Goal: Task Accomplishment & Management: Manage account settings

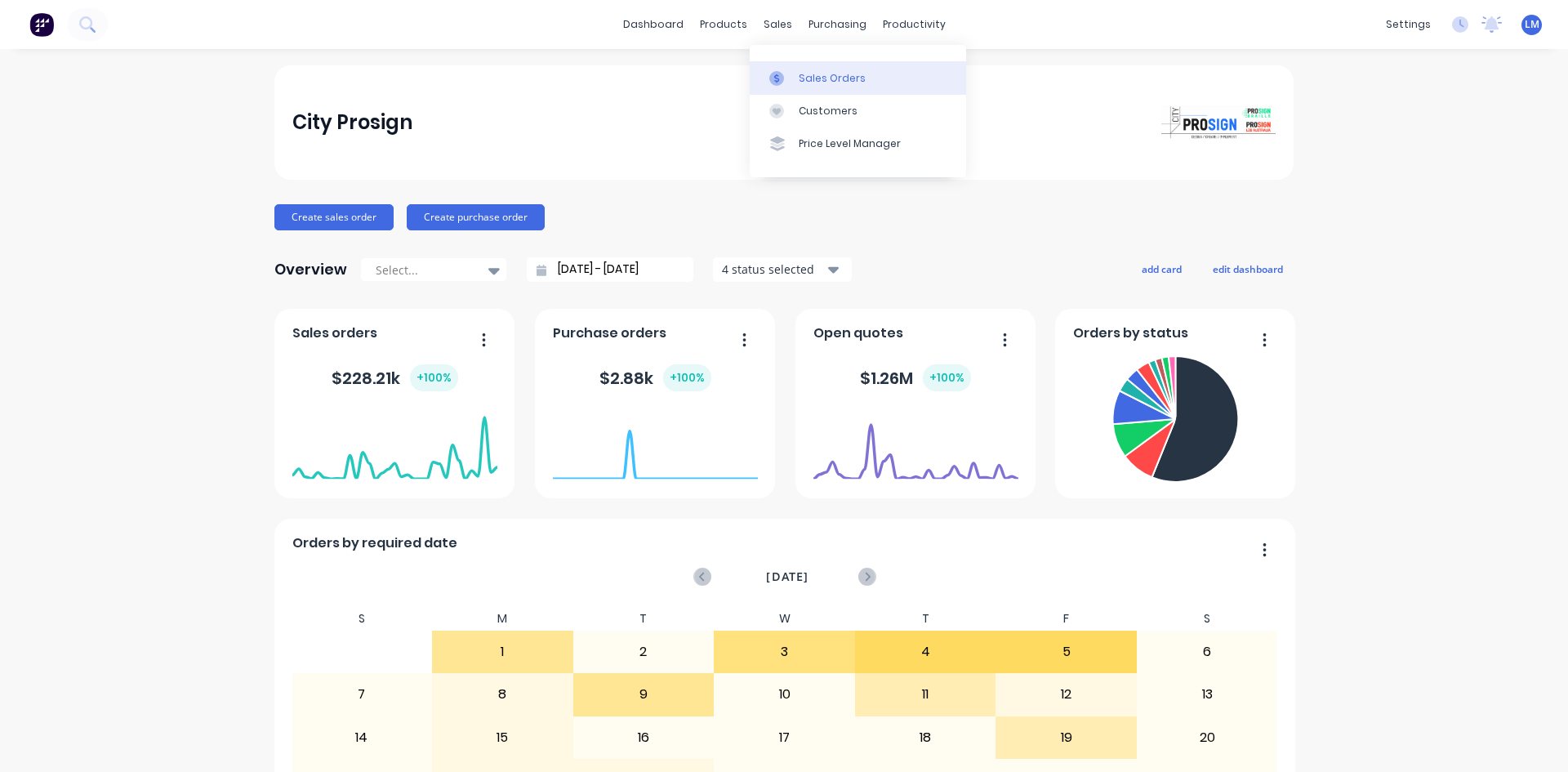
click at [827, 83] on div "Sales Orders" at bounding box center [833, 78] width 67 height 15
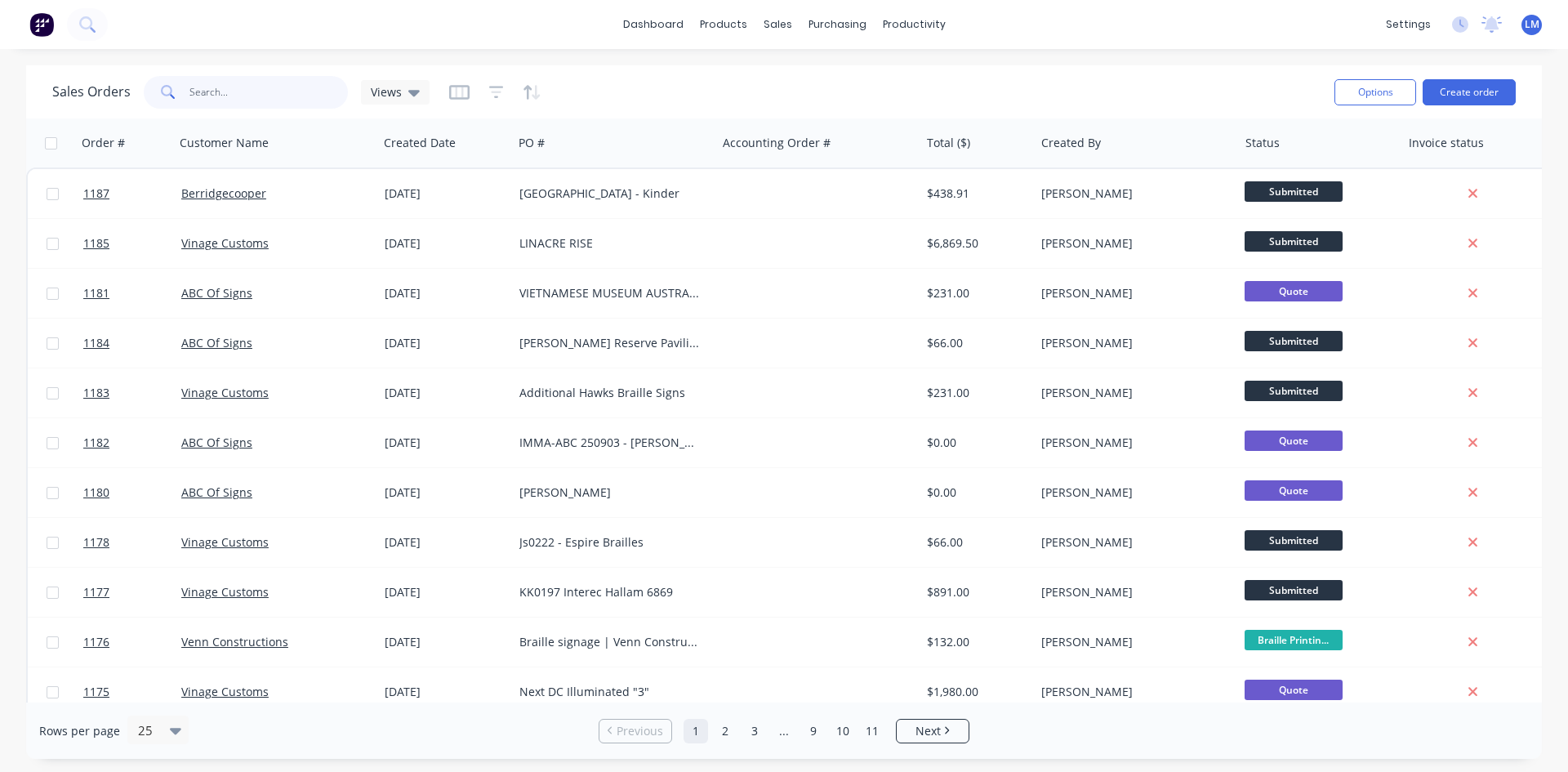
click at [250, 96] on input "text" at bounding box center [268, 92] width 159 height 33
type input "1162"
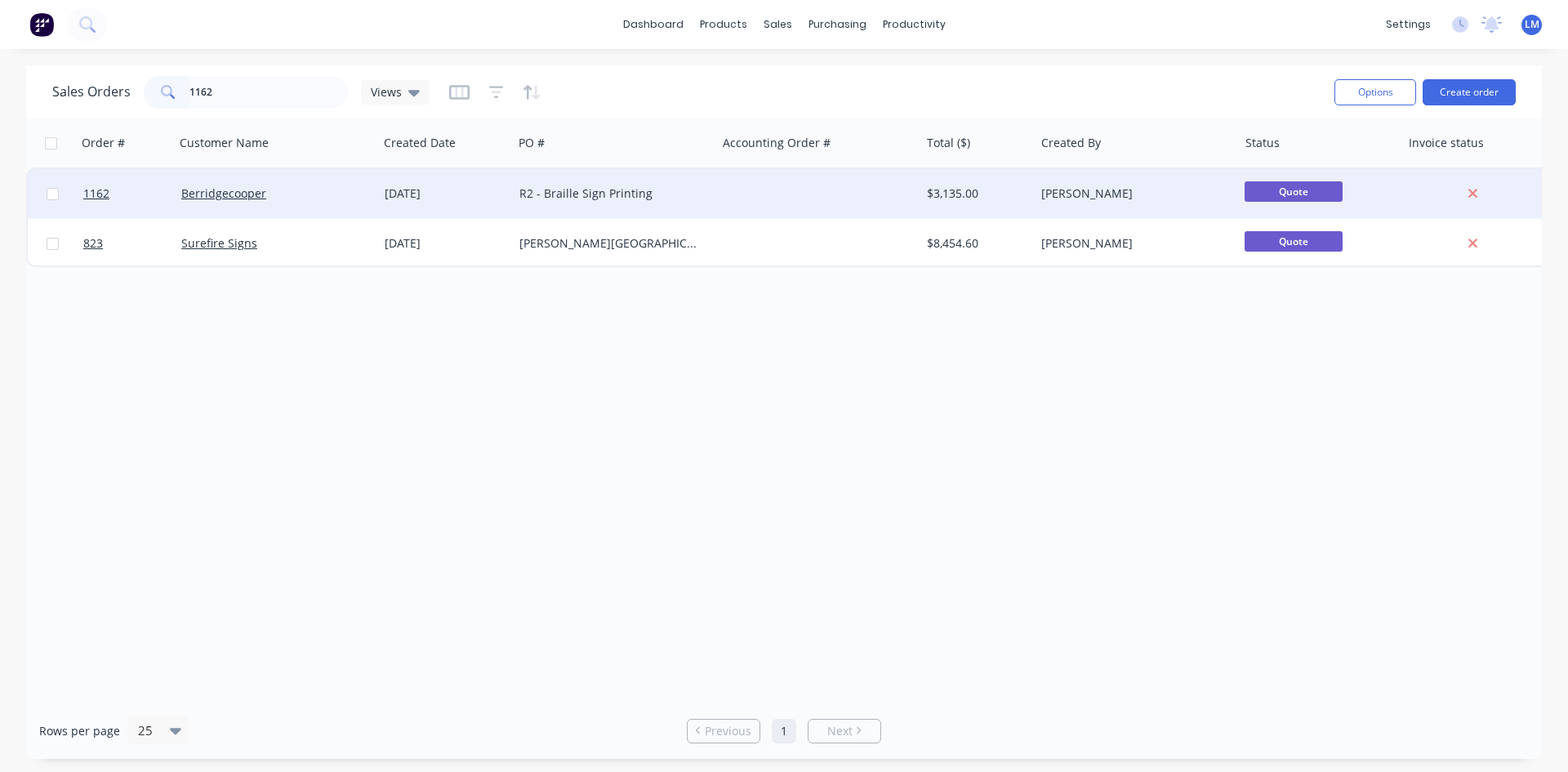
click at [689, 202] on div "R2 - Braille Sign Printing" at bounding box center [614, 194] width 203 height 49
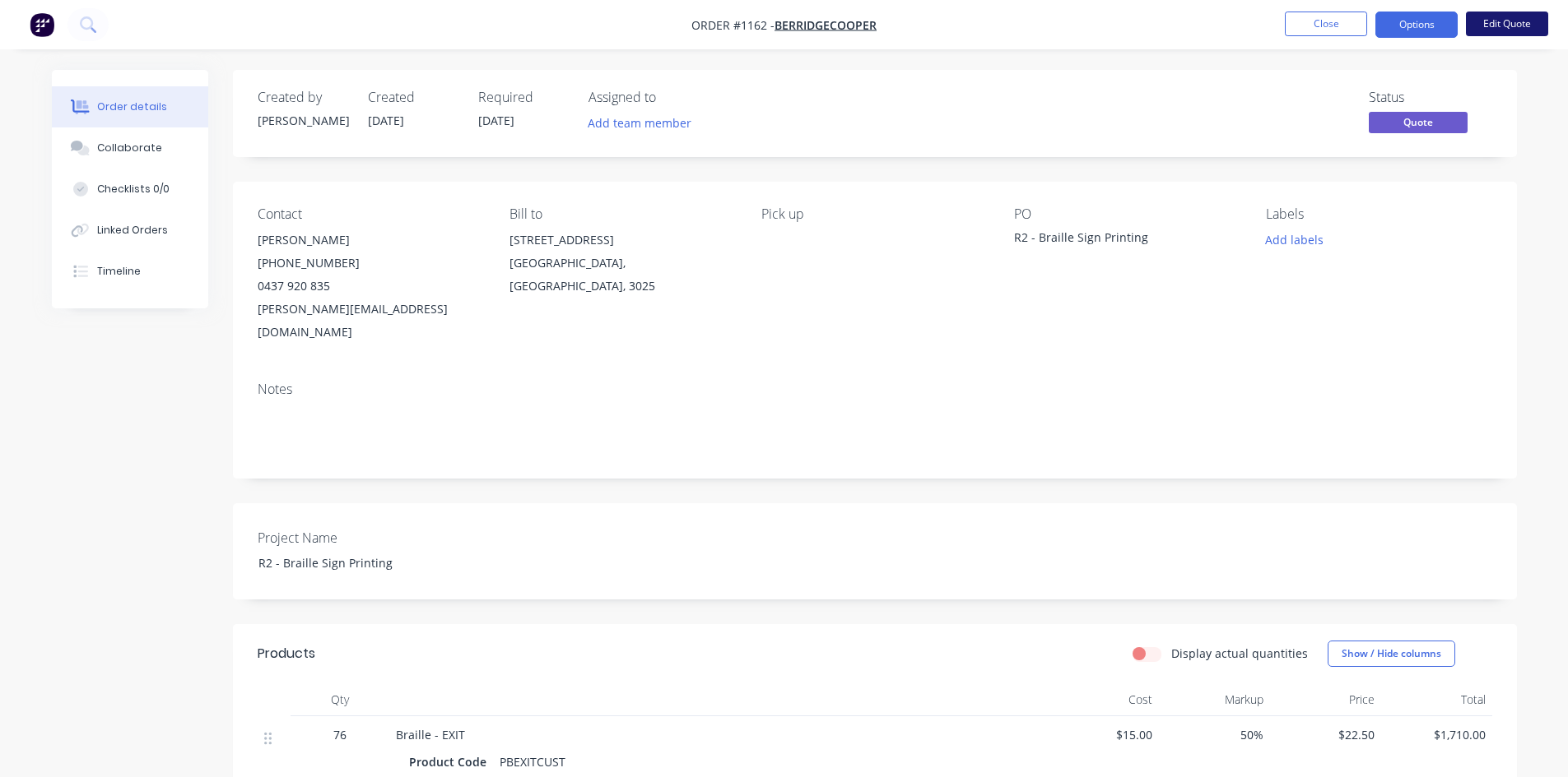
click at [1481, 28] on button "Edit Quote" at bounding box center [1506, 23] width 82 height 24
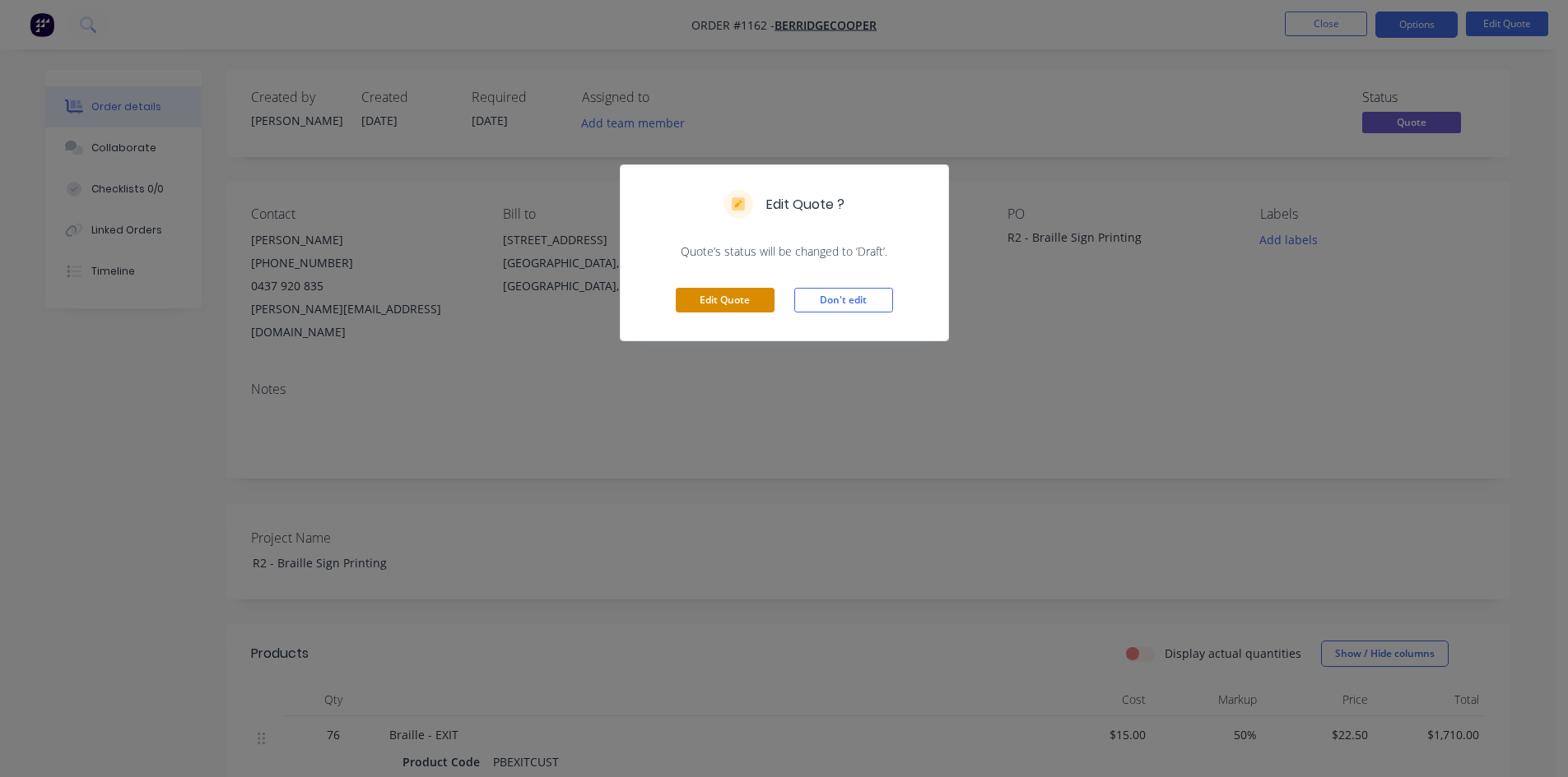
click at [725, 298] on button "Edit Quote" at bounding box center [725, 300] width 99 height 24
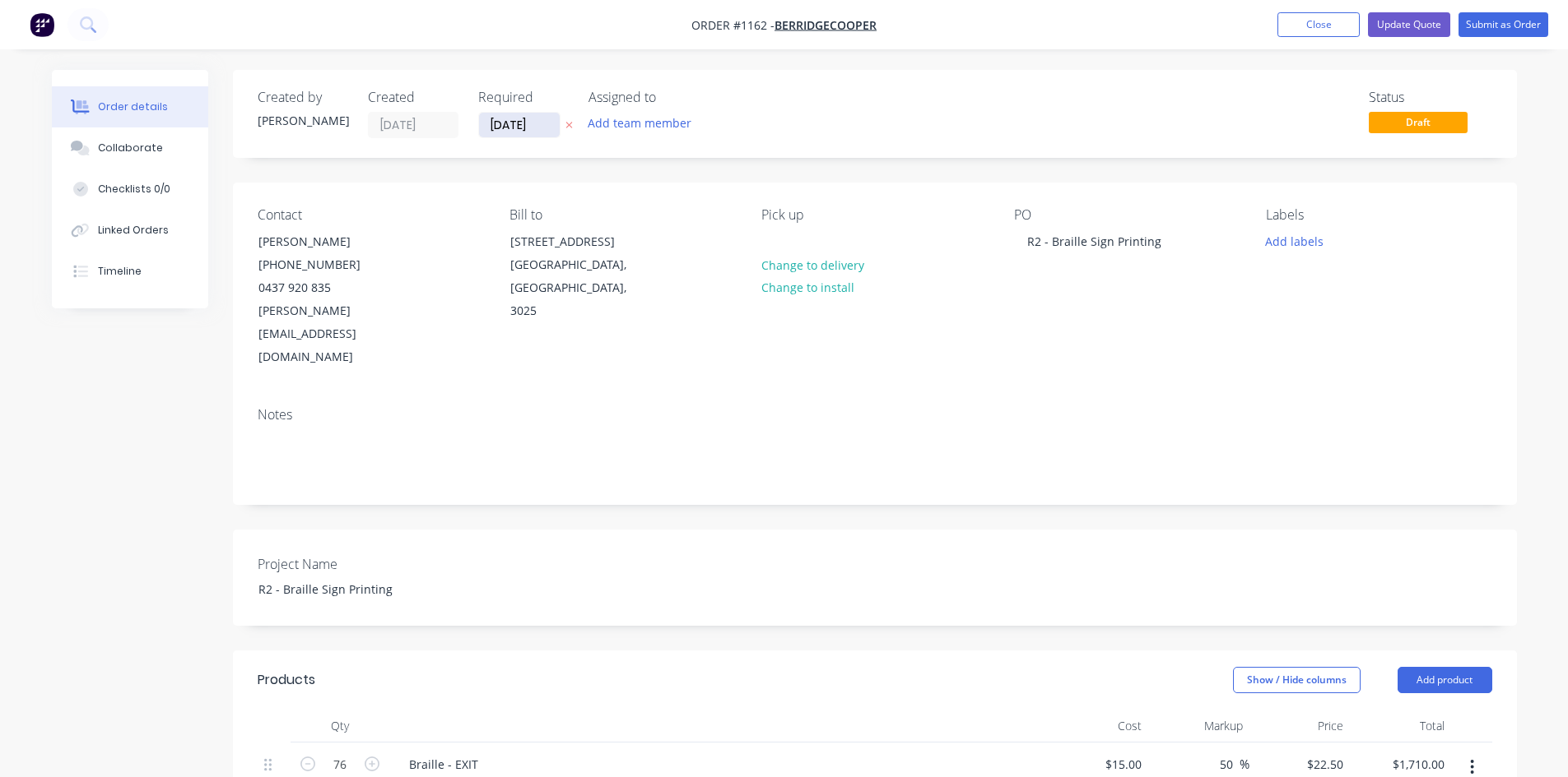
click at [539, 125] on input "[DATE]" at bounding box center [519, 125] width 81 height 24
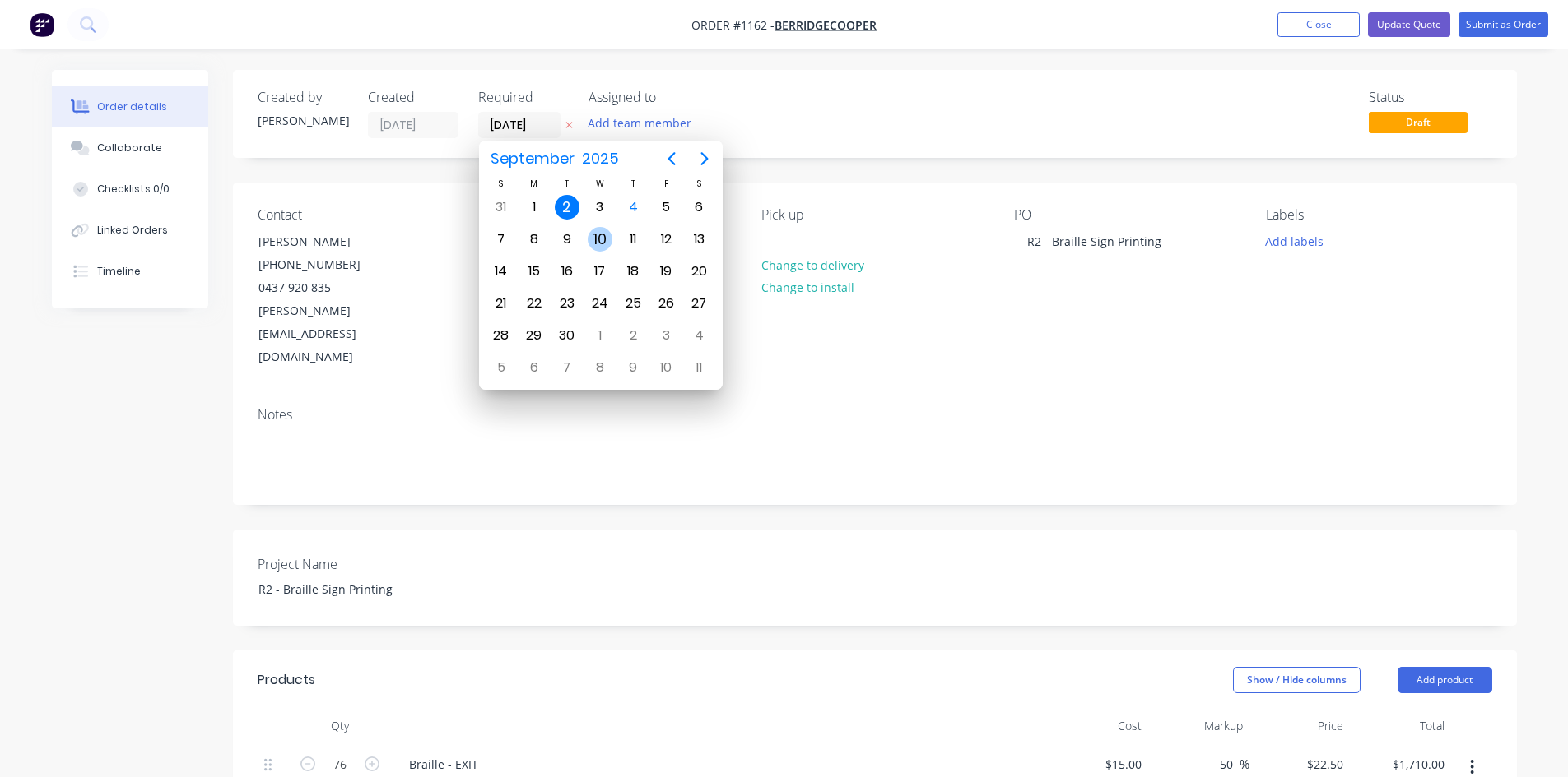
click at [605, 238] on div "10" at bounding box center [600, 239] width 24 height 24
type input "[DATE]"
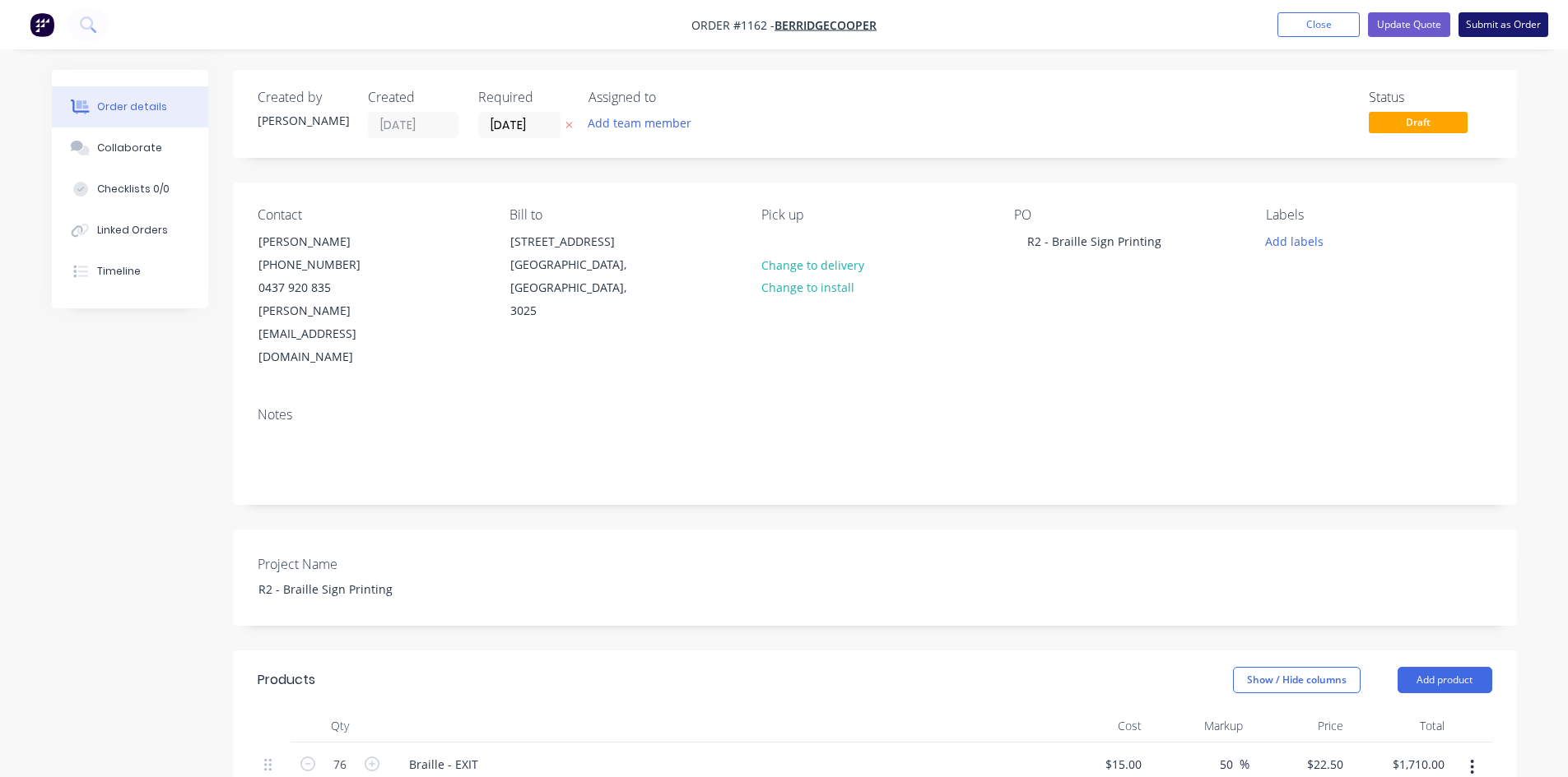
click at [1489, 24] on button "Submit as Order" at bounding box center [1502, 24] width 89 height 24
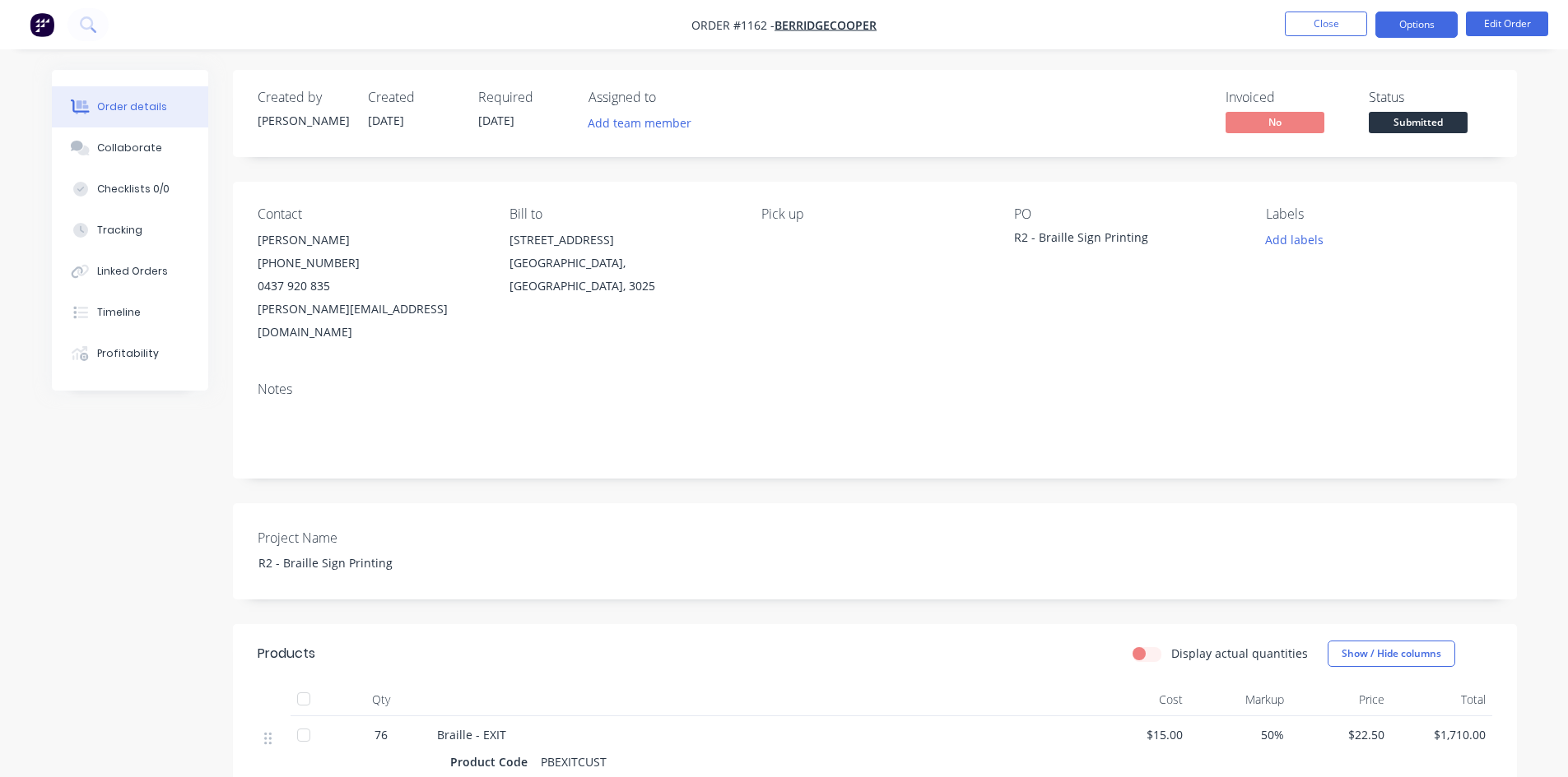
click at [1417, 24] on button "Options" at bounding box center [1416, 24] width 82 height 26
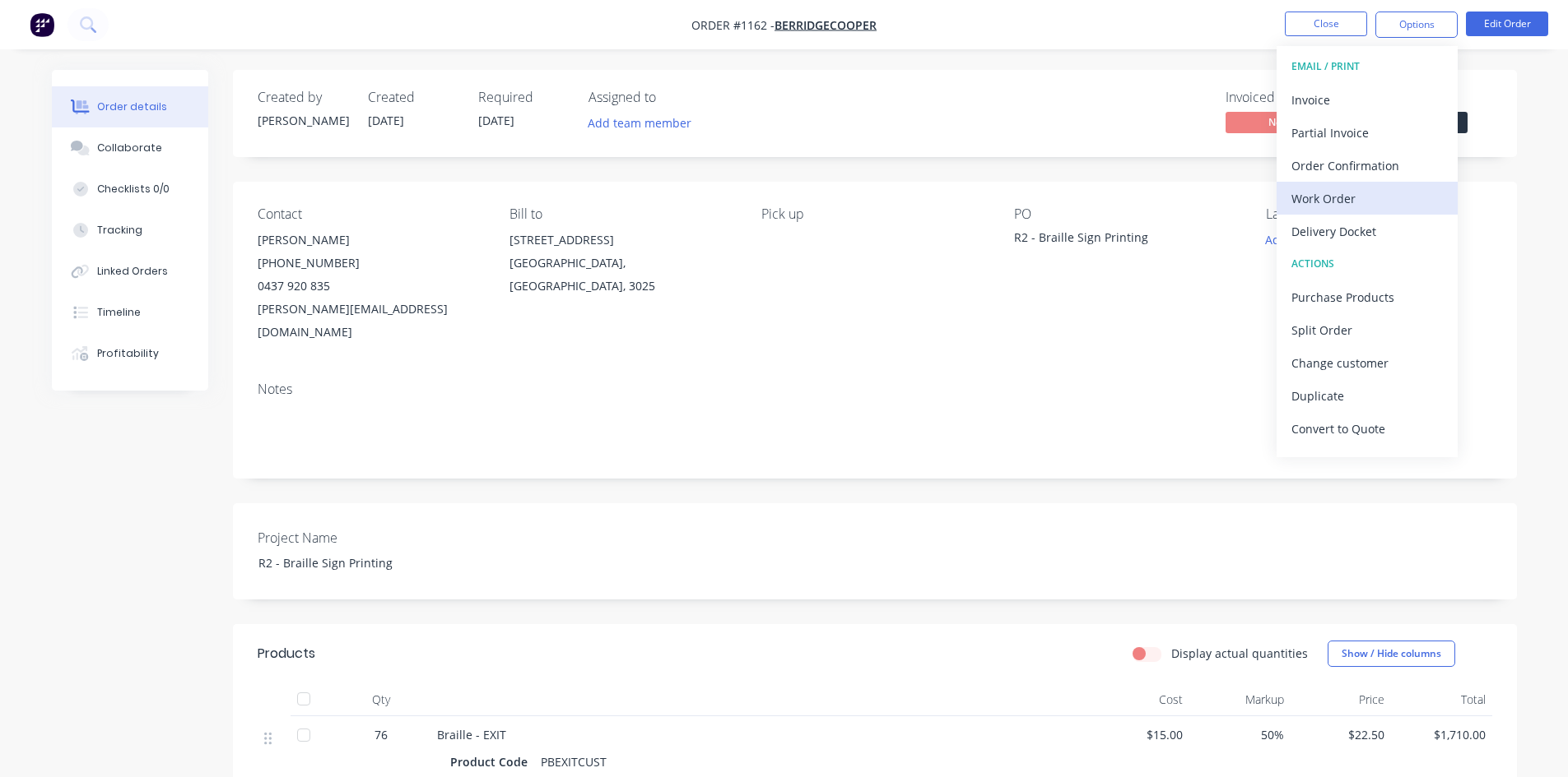
click at [1343, 191] on div "Work Order" at bounding box center [1367, 199] width 152 height 24
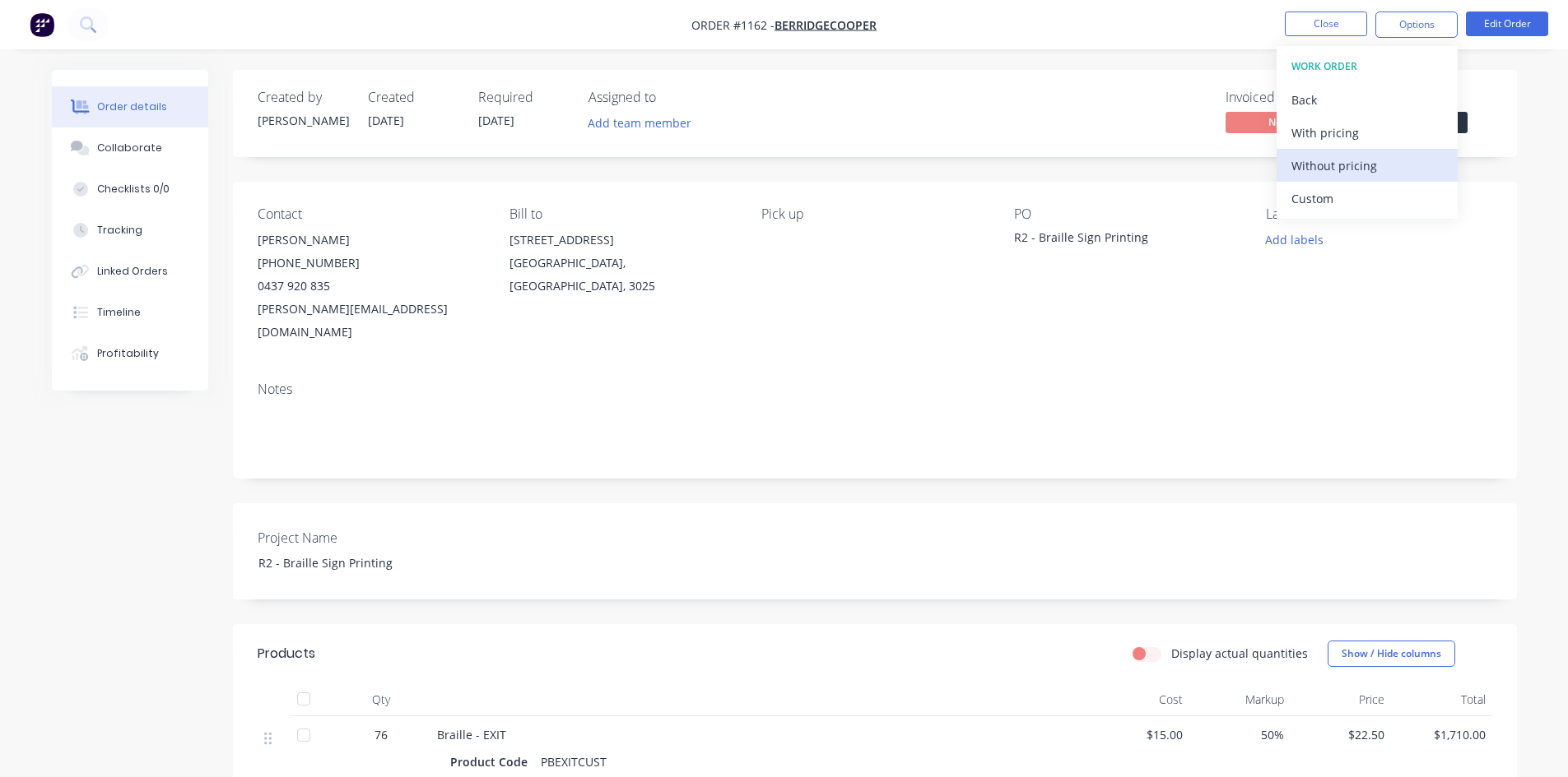
click at [1349, 173] on div "Without pricing" at bounding box center [1367, 166] width 152 height 24
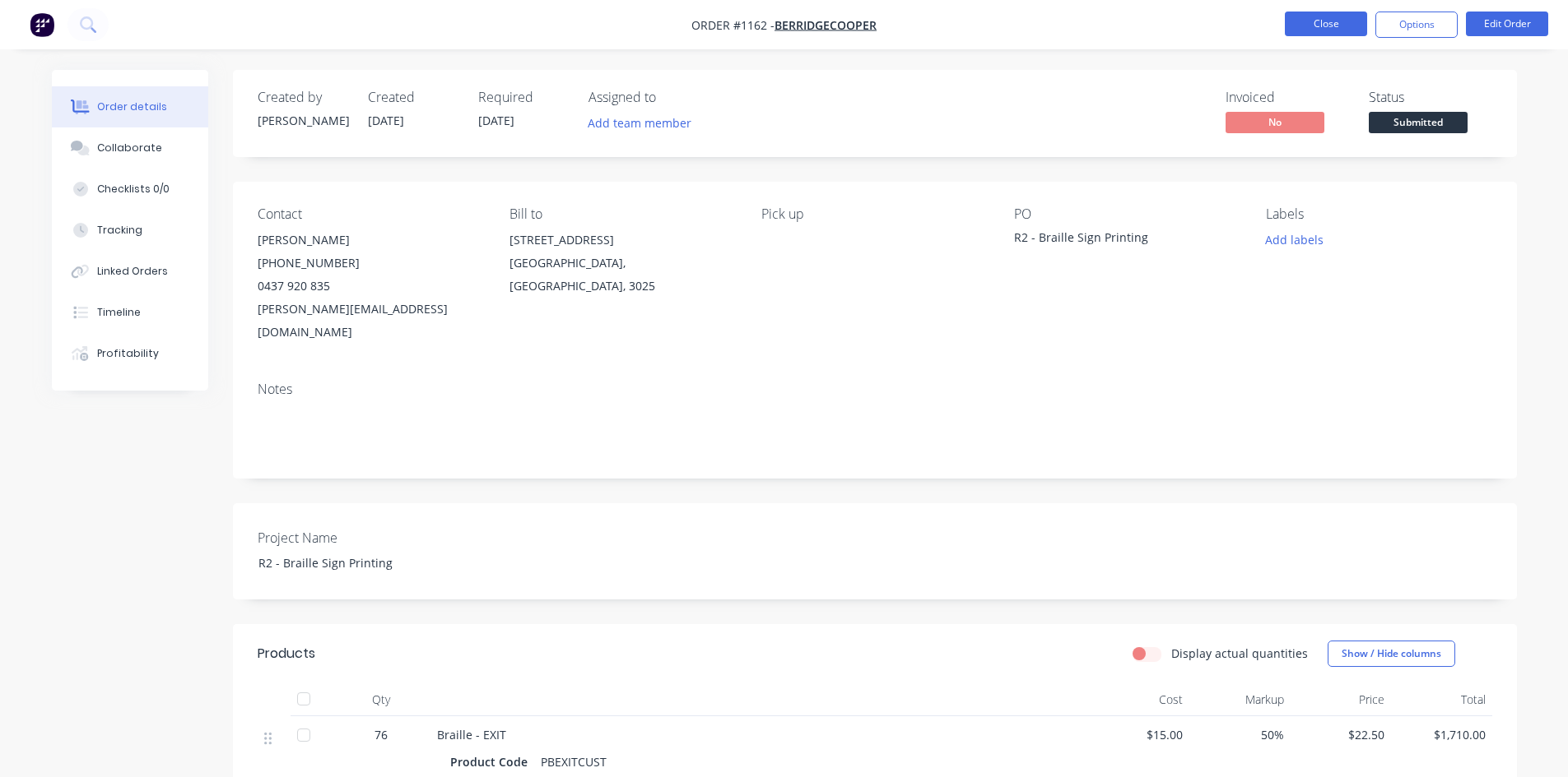
click at [1337, 26] on button "Close" at bounding box center [1325, 23] width 82 height 24
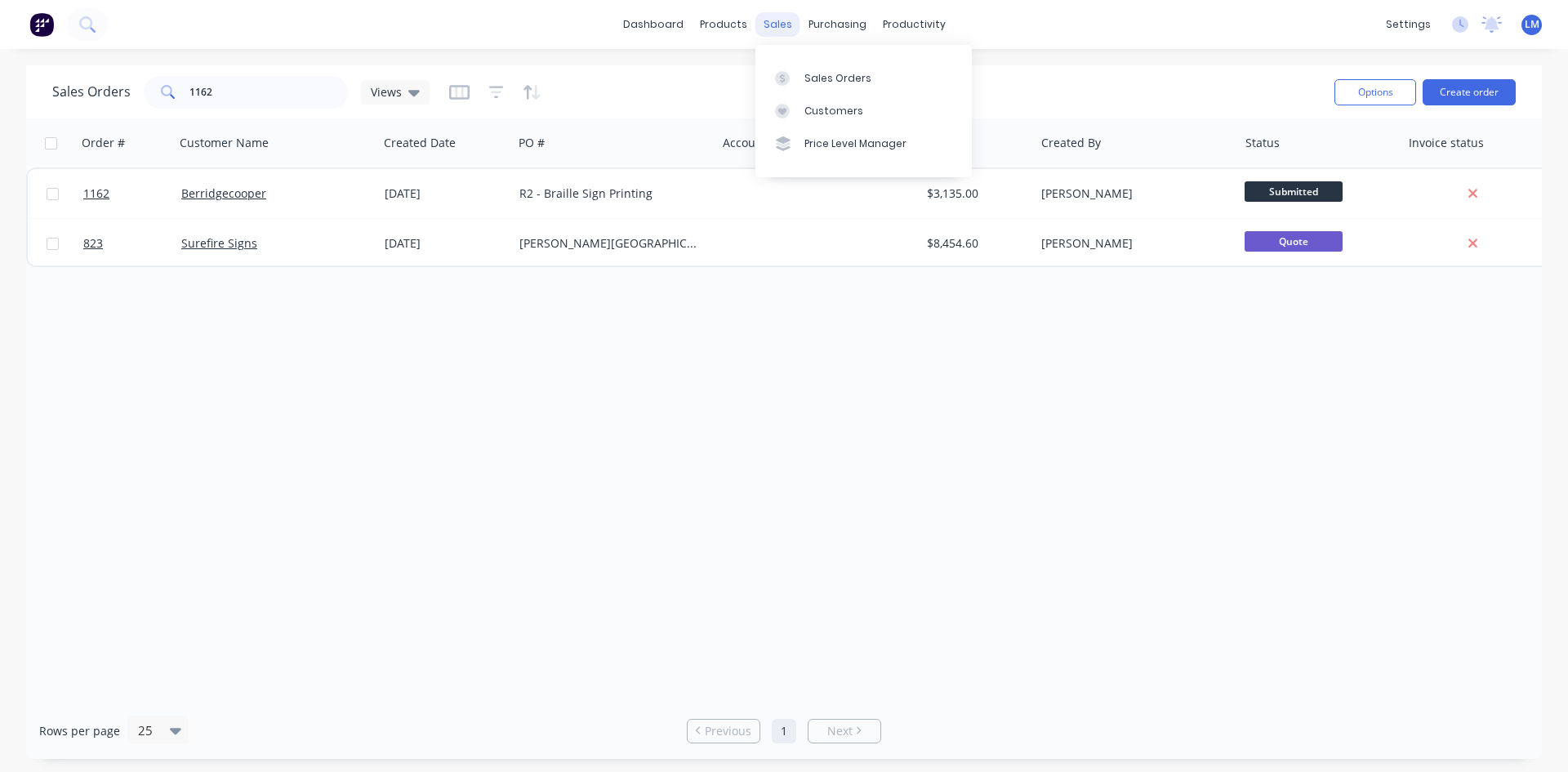
click at [785, 28] on div "sales" at bounding box center [778, 24] width 45 height 24
drag, startPoint x: 253, startPoint y: 90, endPoint x: 150, endPoint y: 97, distance: 103.2
click at [150, 97] on div "1162" at bounding box center [245, 92] width 204 height 33
type input "berridge"
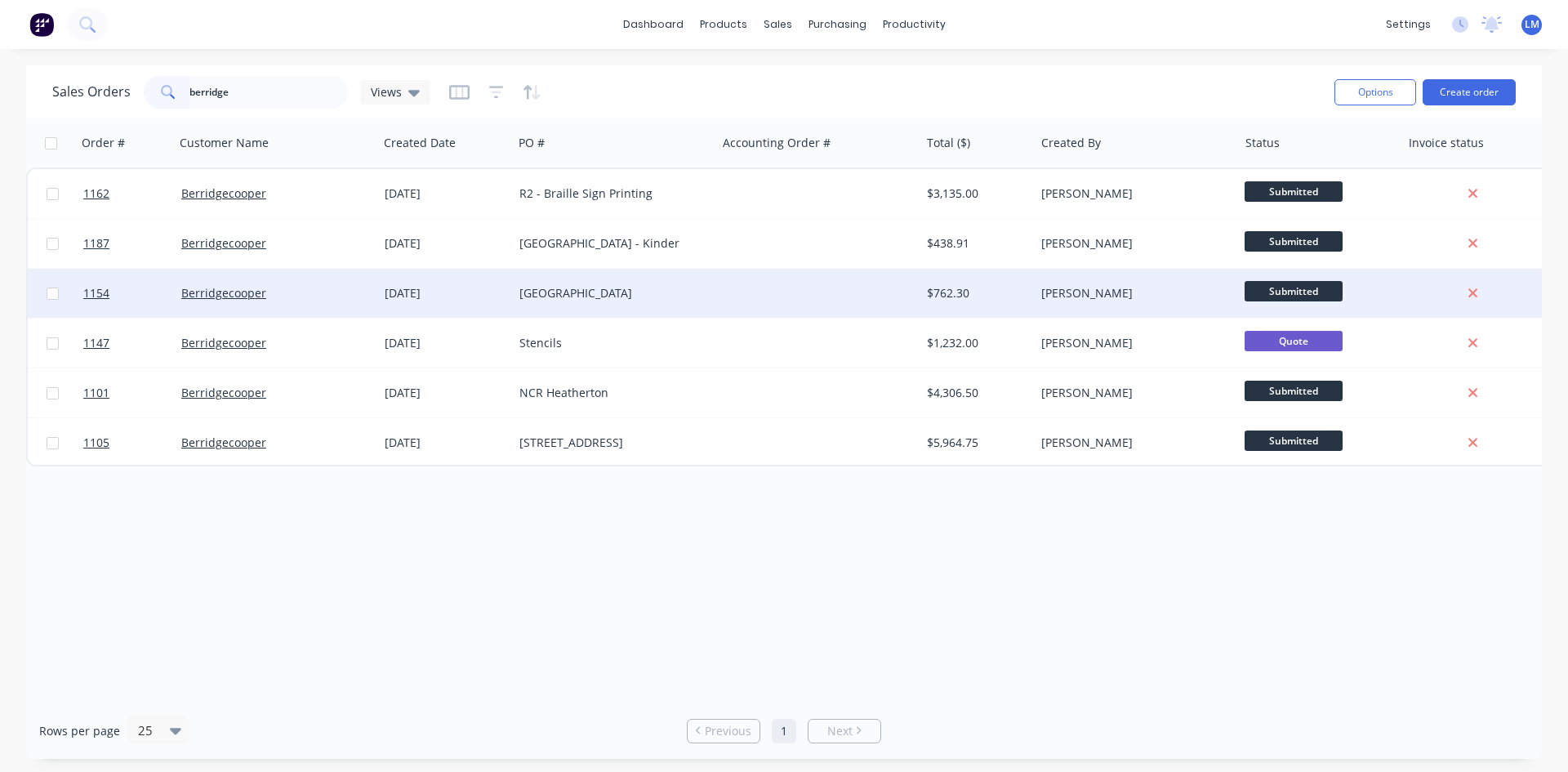
click at [834, 287] on div at bounding box center [818, 293] width 203 height 49
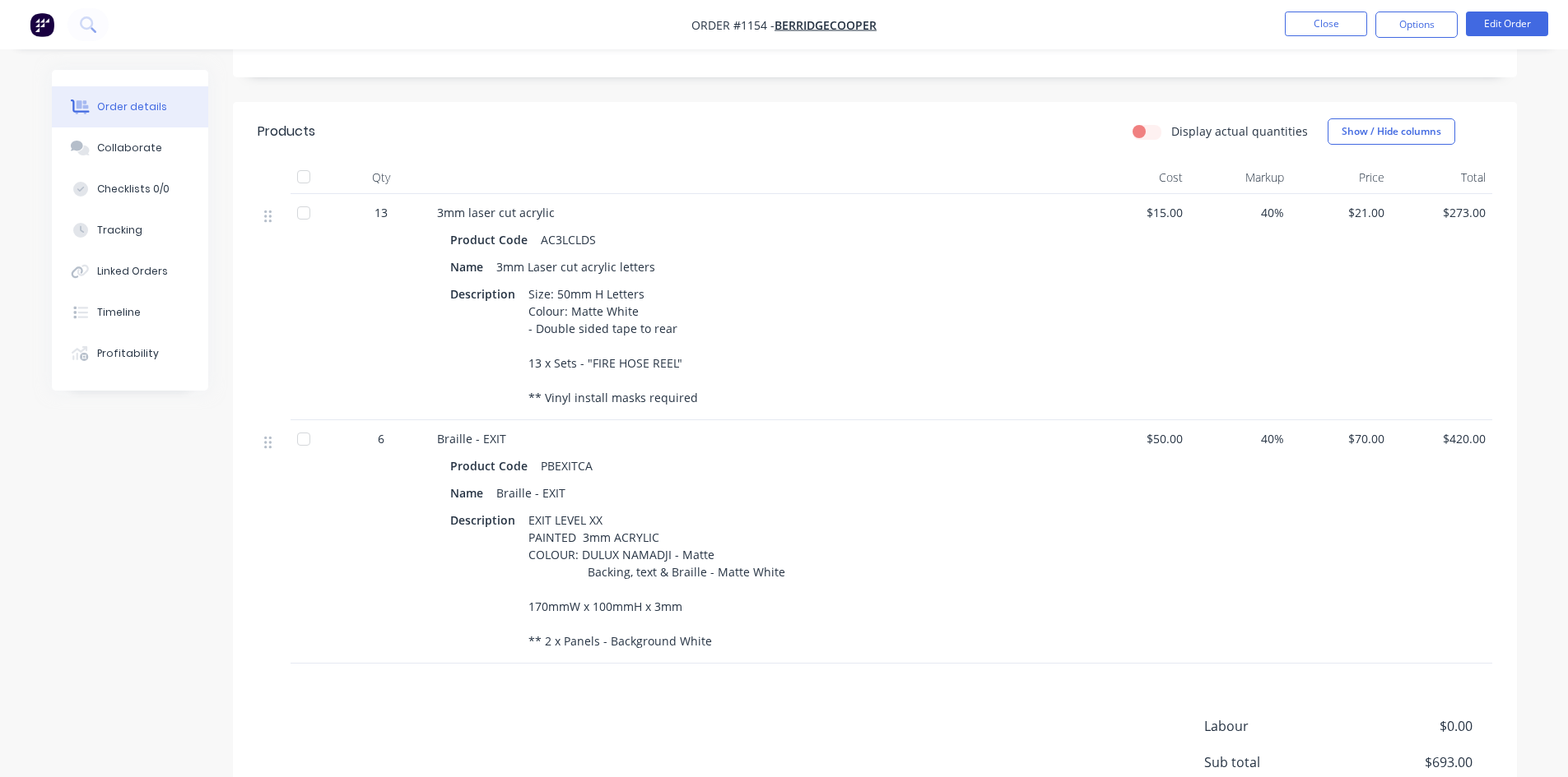
scroll to position [576, 0]
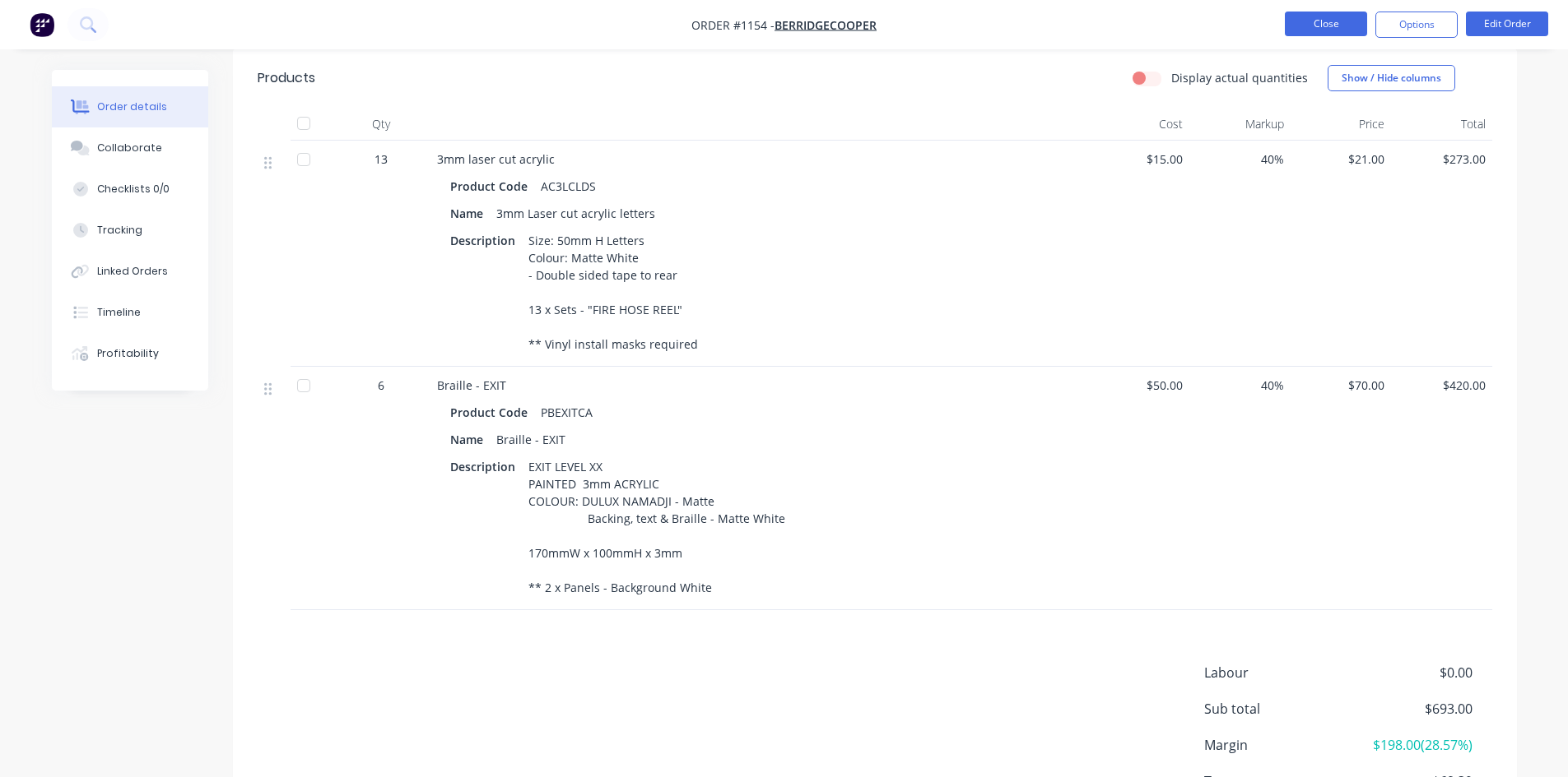
click at [1346, 20] on button "Close" at bounding box center [1325, 23] width 82 height 24
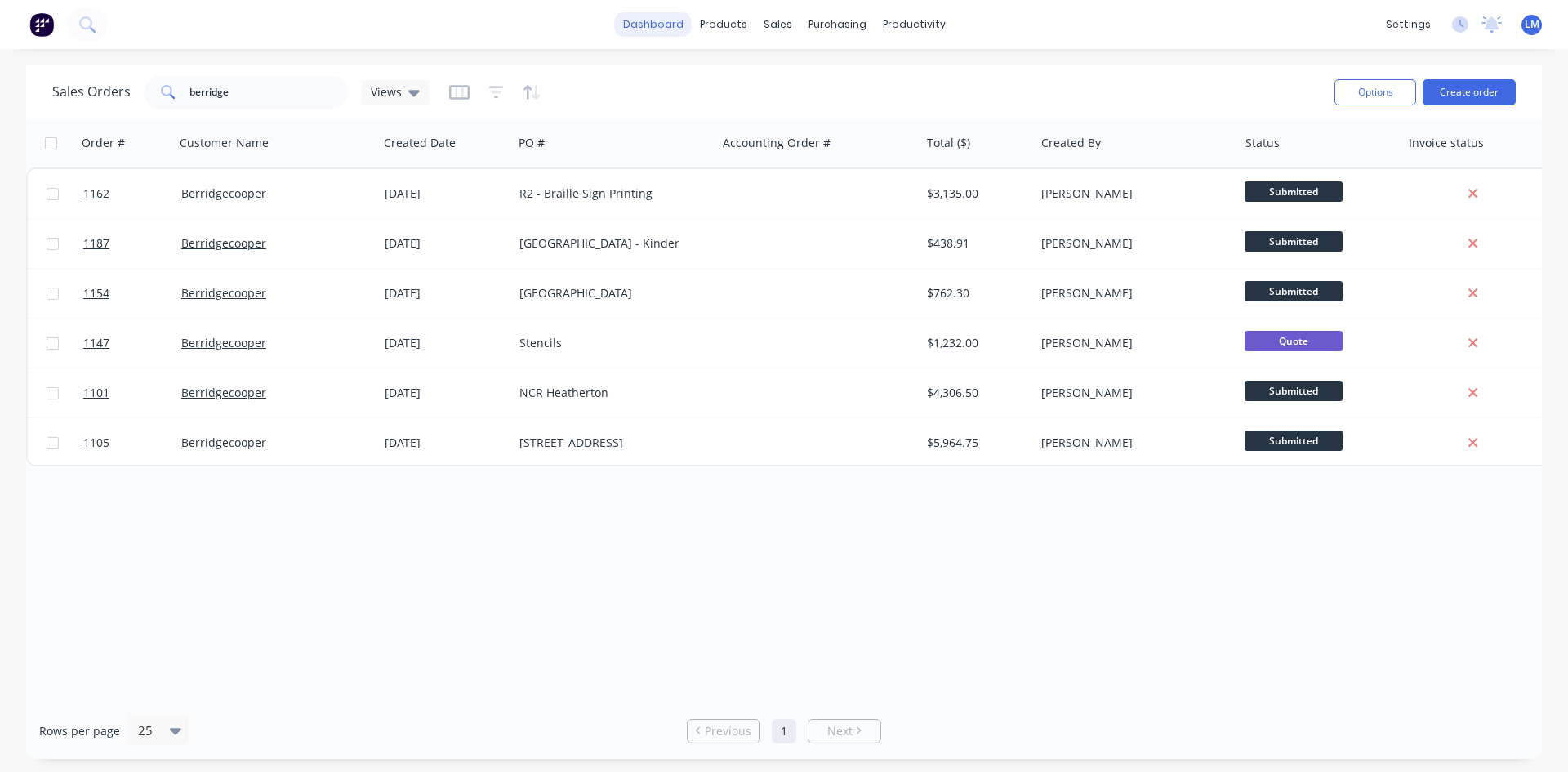
click at [679, 28] on link "dashboard" at bounding box center [653, 24] width 77 height 24
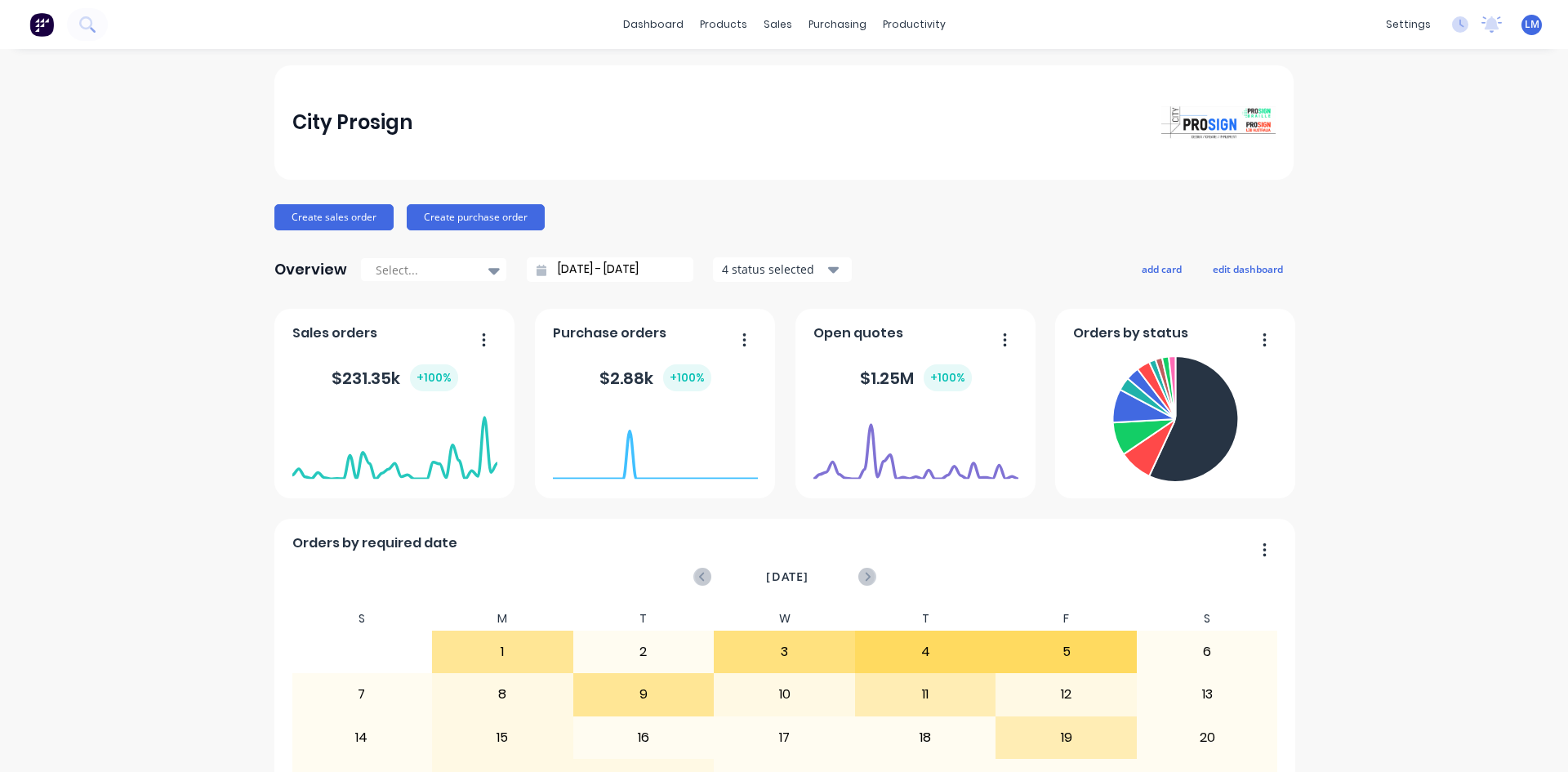
click at [574, 272] on input "[DATE] - [DATE]" at bounding box center [616, 269] width 140 height 24
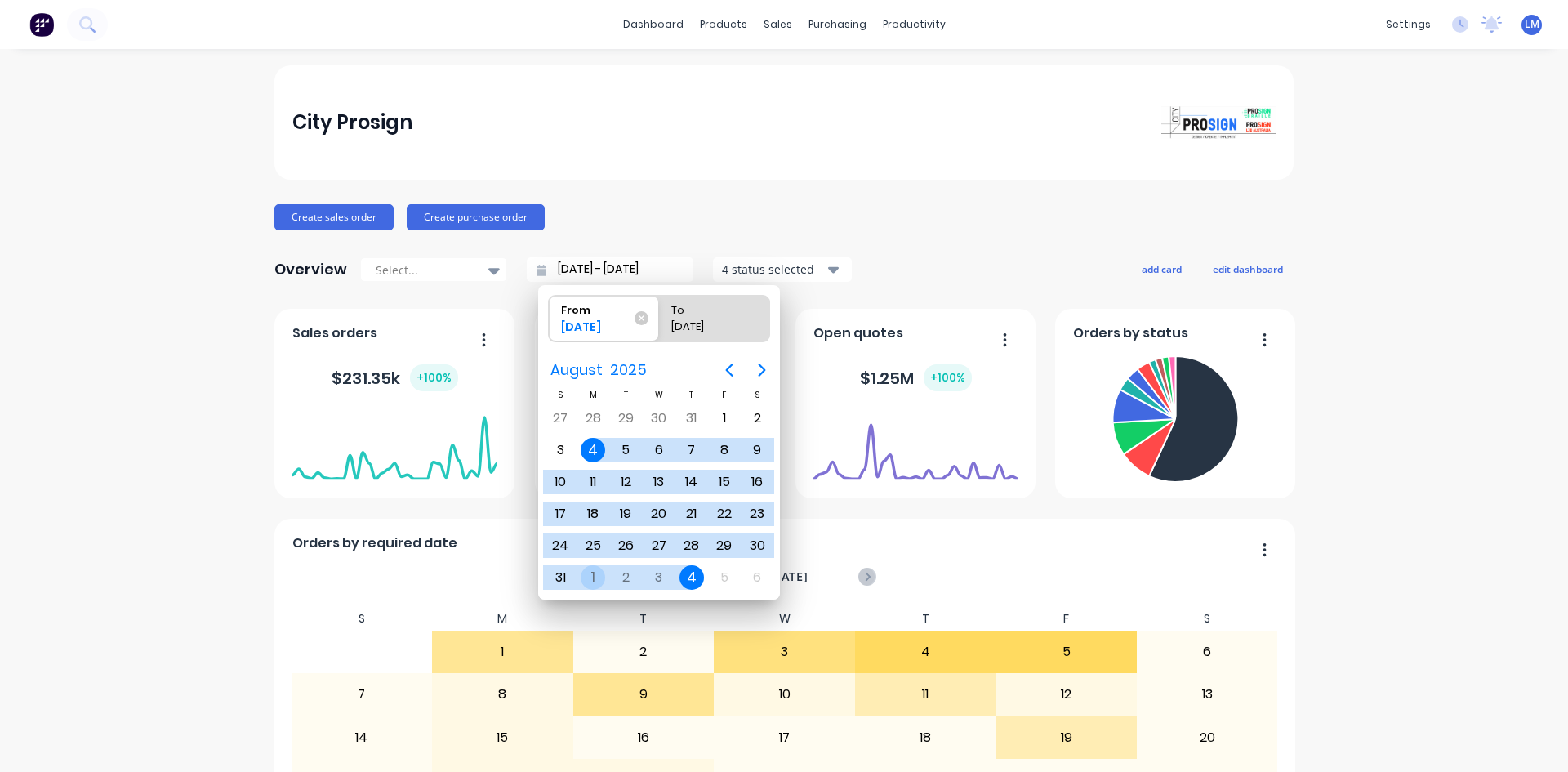
click at [589, 586] on div "1" at bounding box center [593, 577] width 24 height 24
type input "[DATE] - [DATE]"
radio input "false"
radio input "true"
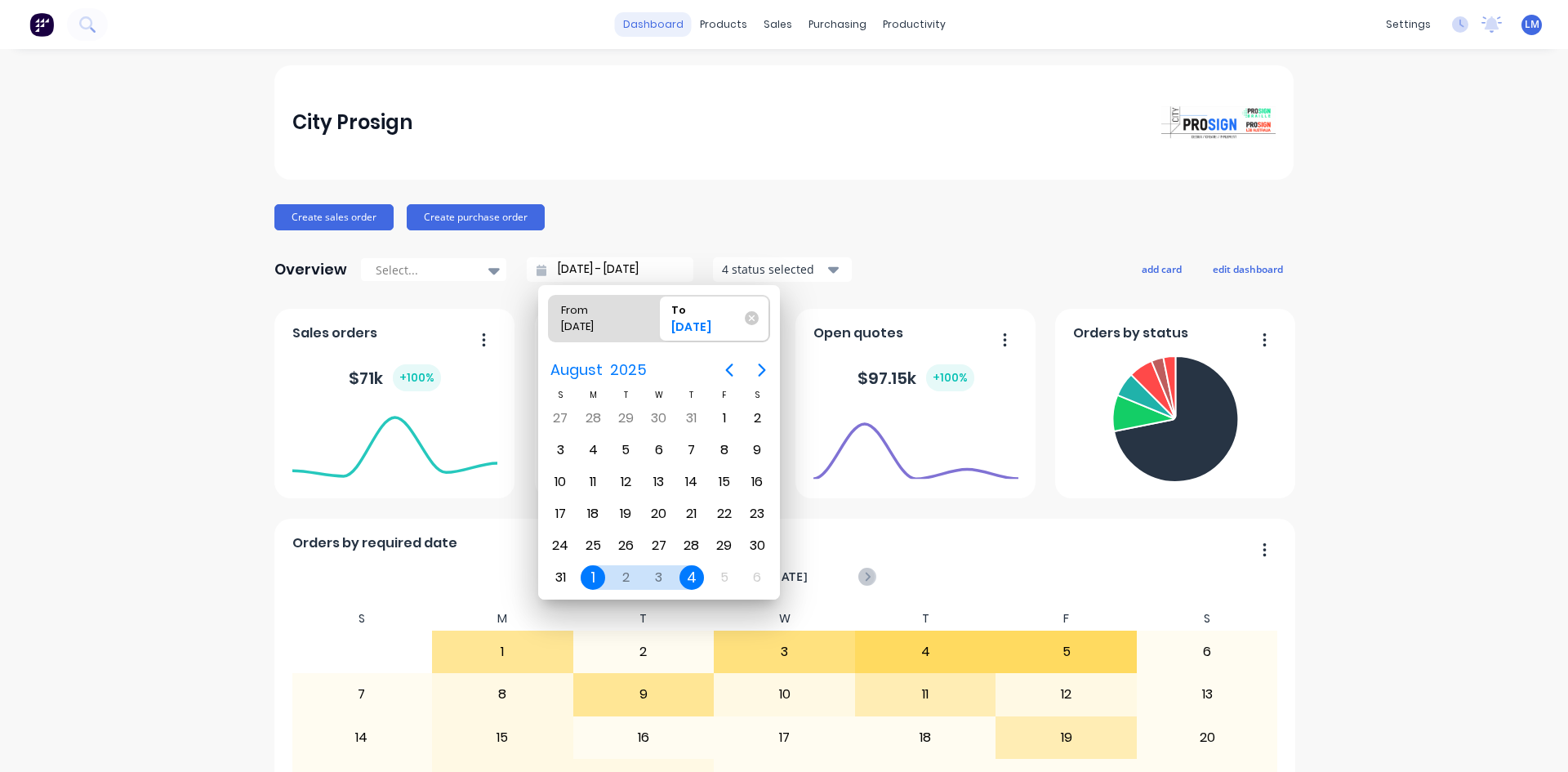
click at [655, 28] on link "dashboard" at bounding box center [653, 24] width 77 height 24
